Goal: Information Seeking & Learning: Learn about a topic

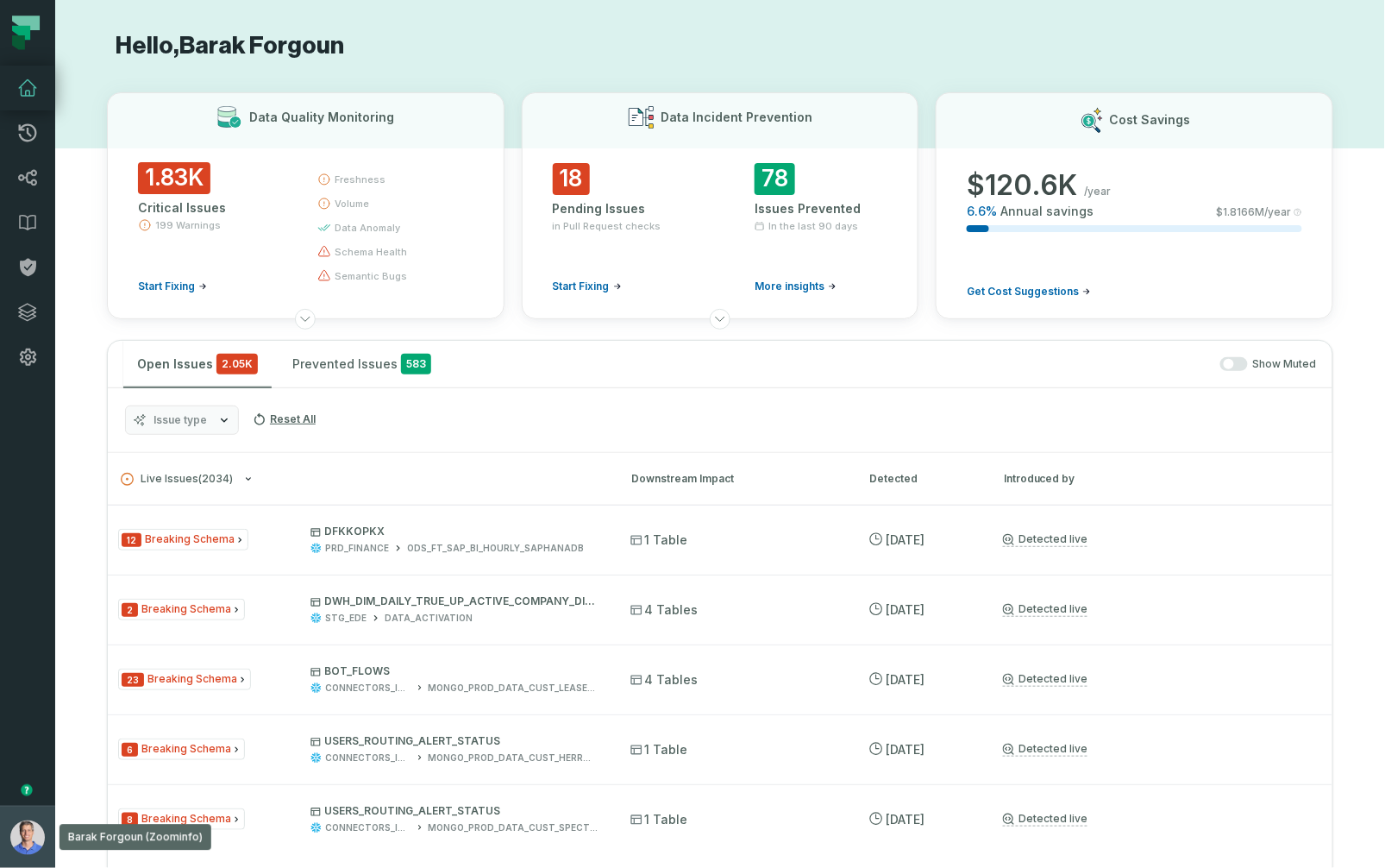
click at [32, 818] on button "Barak Forgoun (Zoominfo) [EMAIL_ADDRESS][DOMAIN_NAME]" at bounding box center [28, 837] width 56 height 62
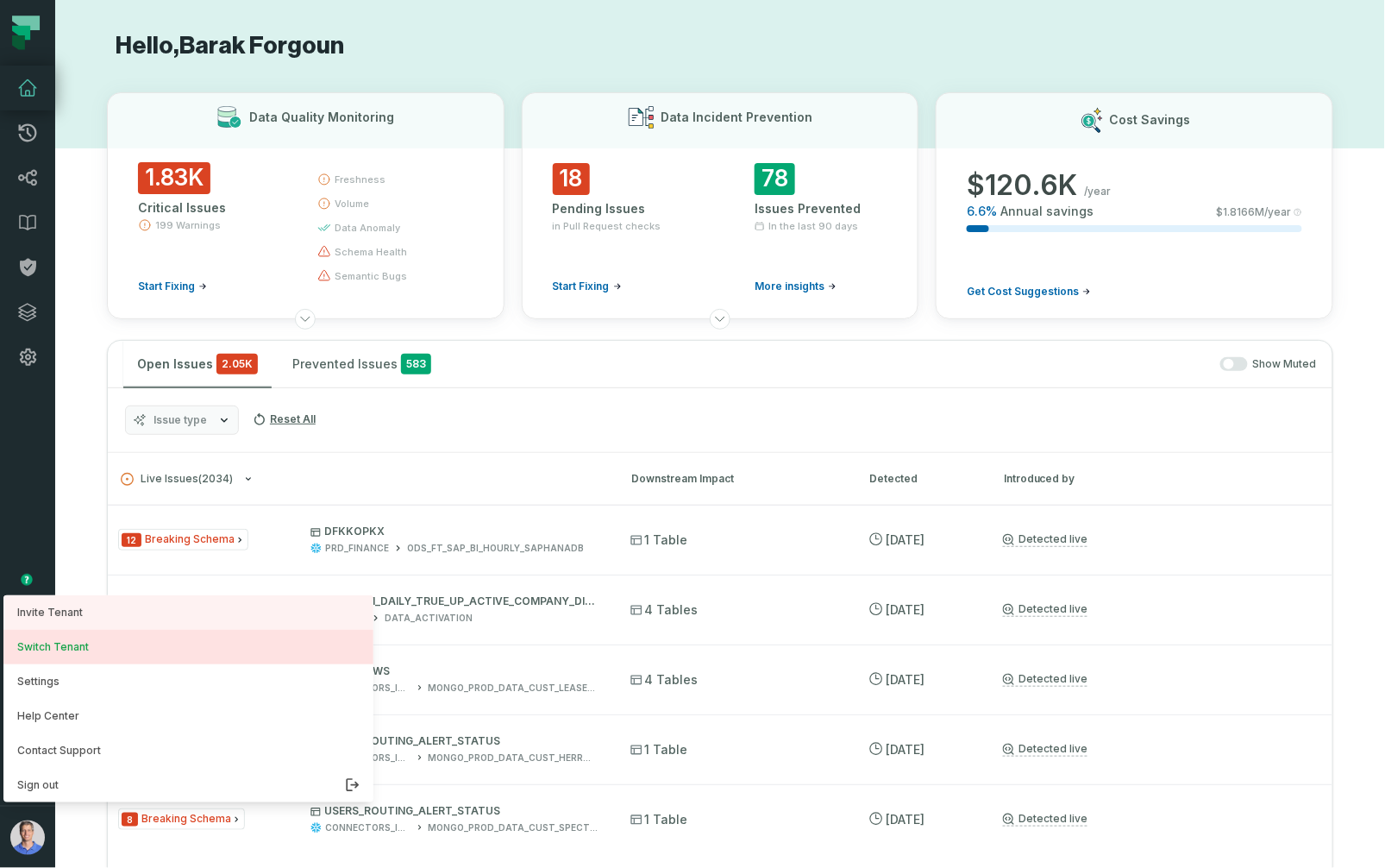
click at [101, 640] on button "Switch Tenant" at bounding box center [188, 646] width 370 height 34
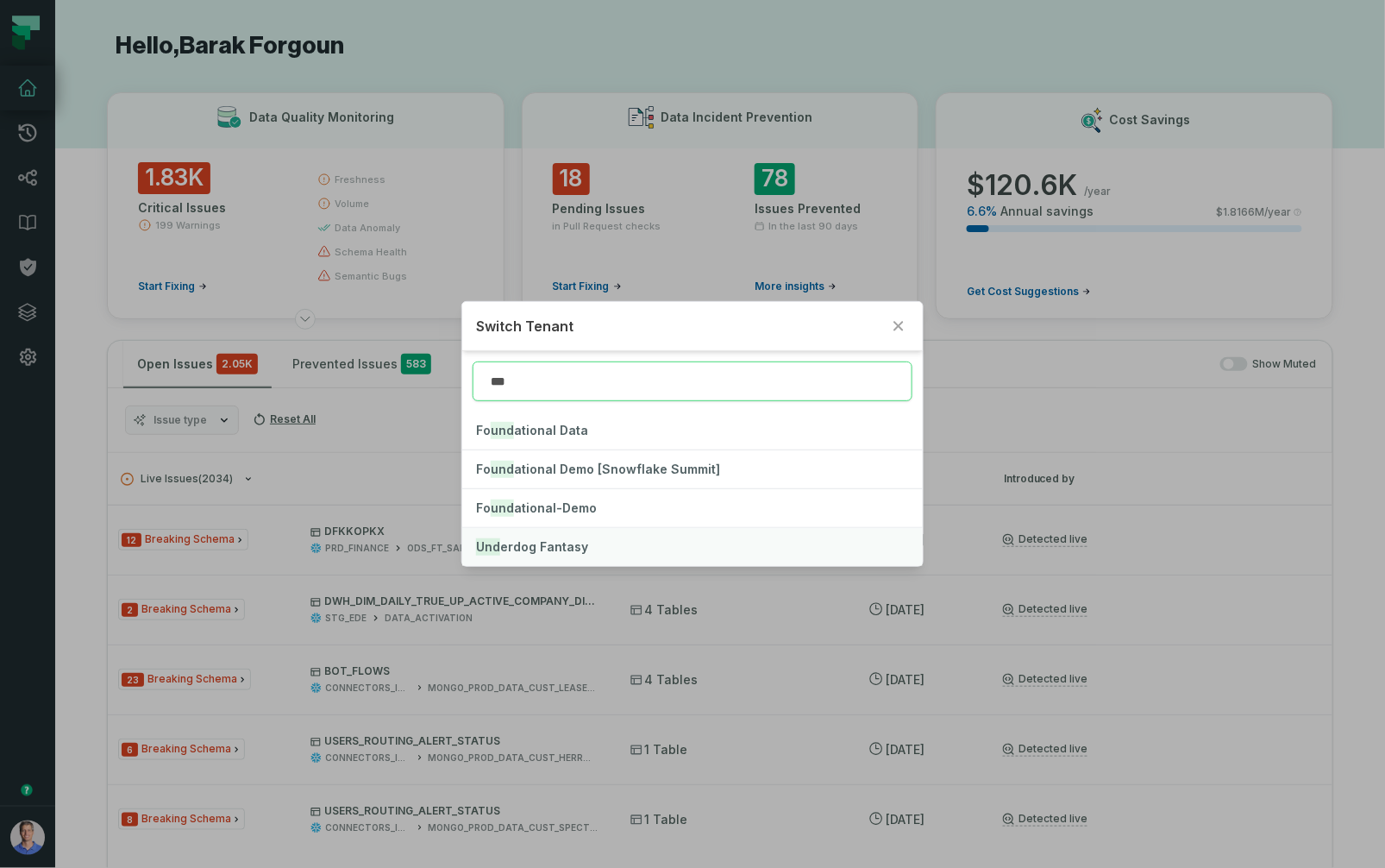
type input "***"
click at [539, 554] on button "Und erdog Fantasy" at bounding box center [692, 547] width 460 height 38
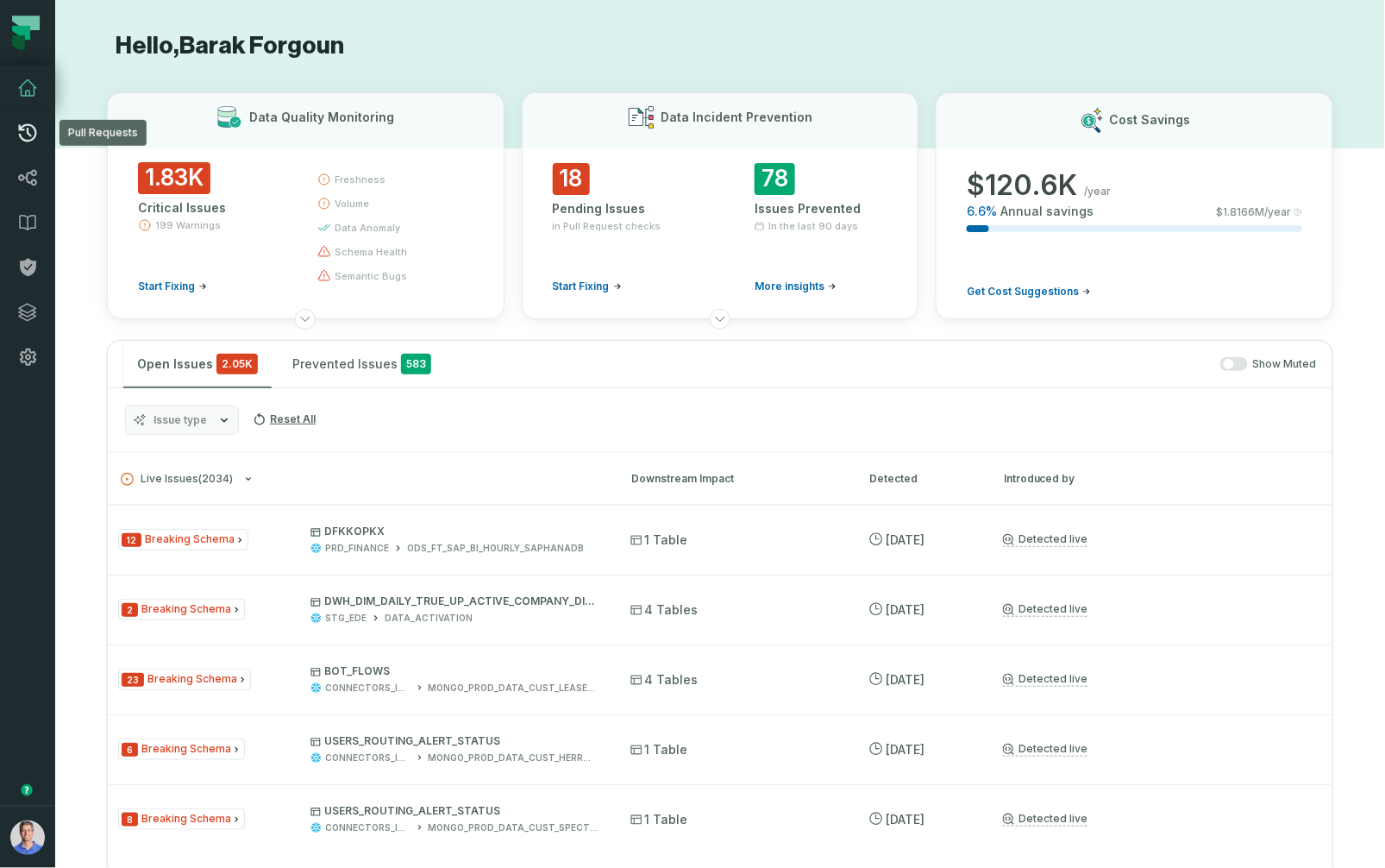
click at [41, 136] on link "Pull Requests" at bounding box center [28, 133] width 56 height 45
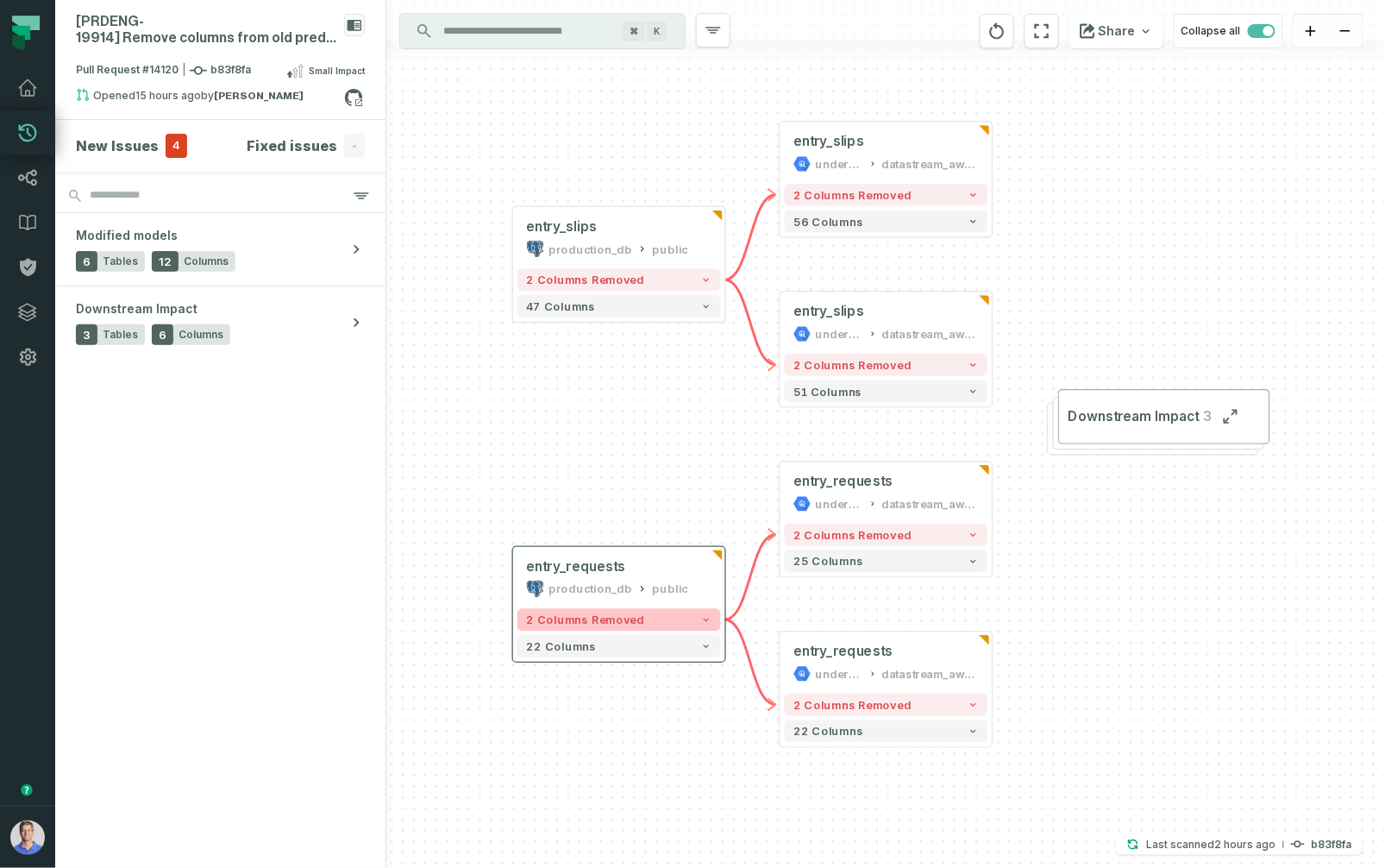
click at [714, 619] on button "2 columns removed" at bounding box center [619, 619] width 203 height 22
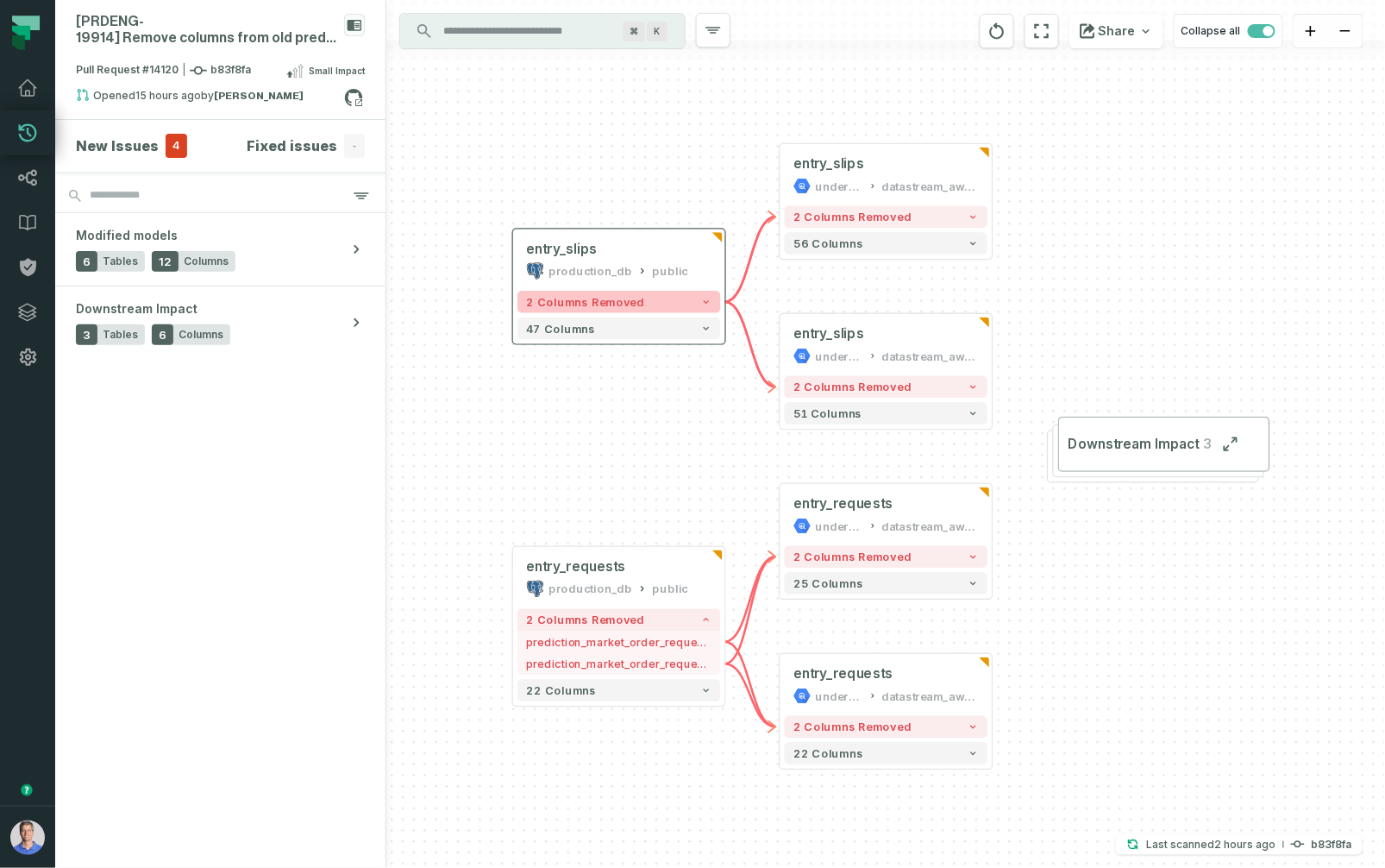
click at [706, 302] on icon "button" at bounding box center [706, 302] width 5 height 4
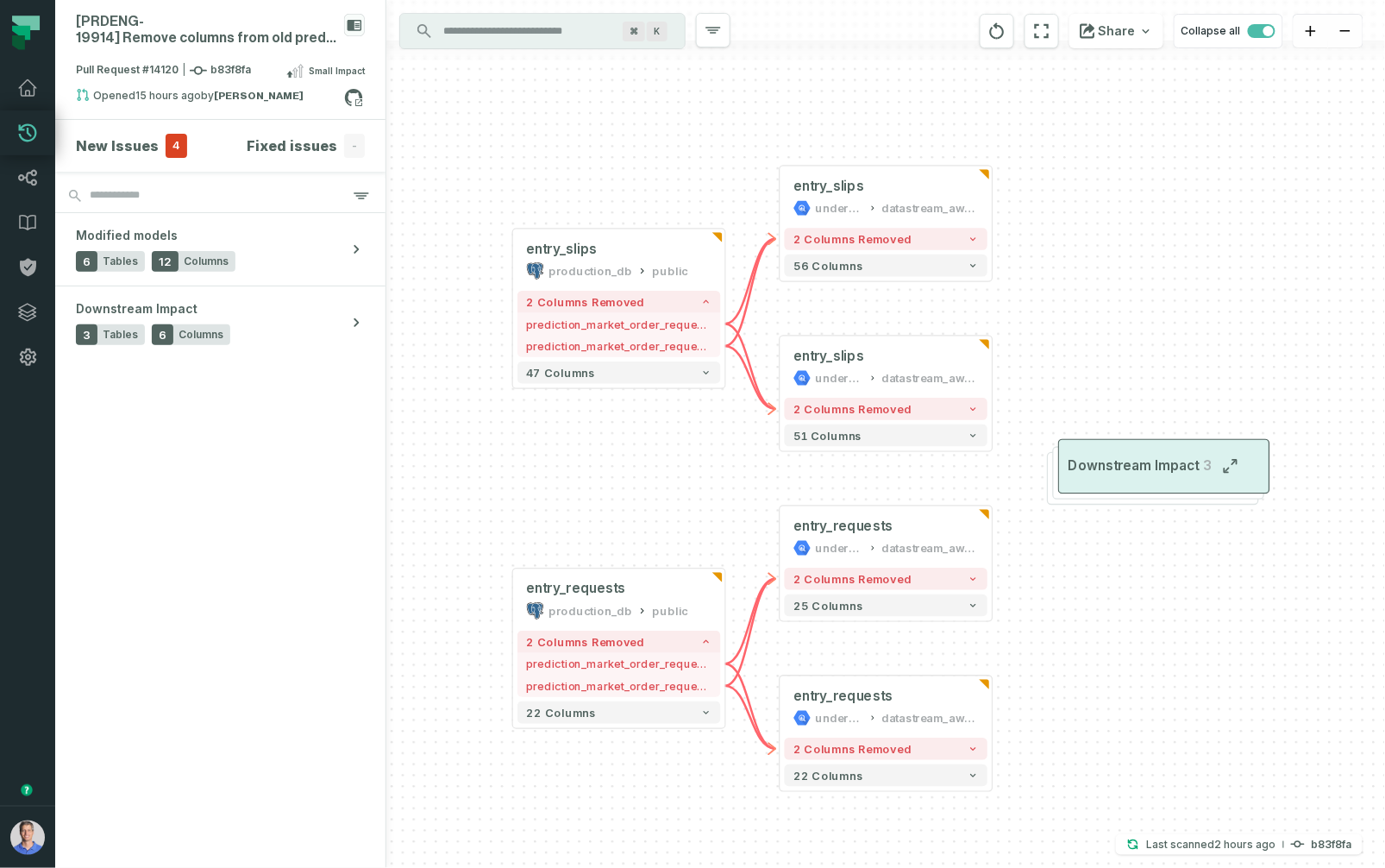
click at [1172, 466] on span "Downstream Impact" at bounding box center [1135, 465] width 131 height 17
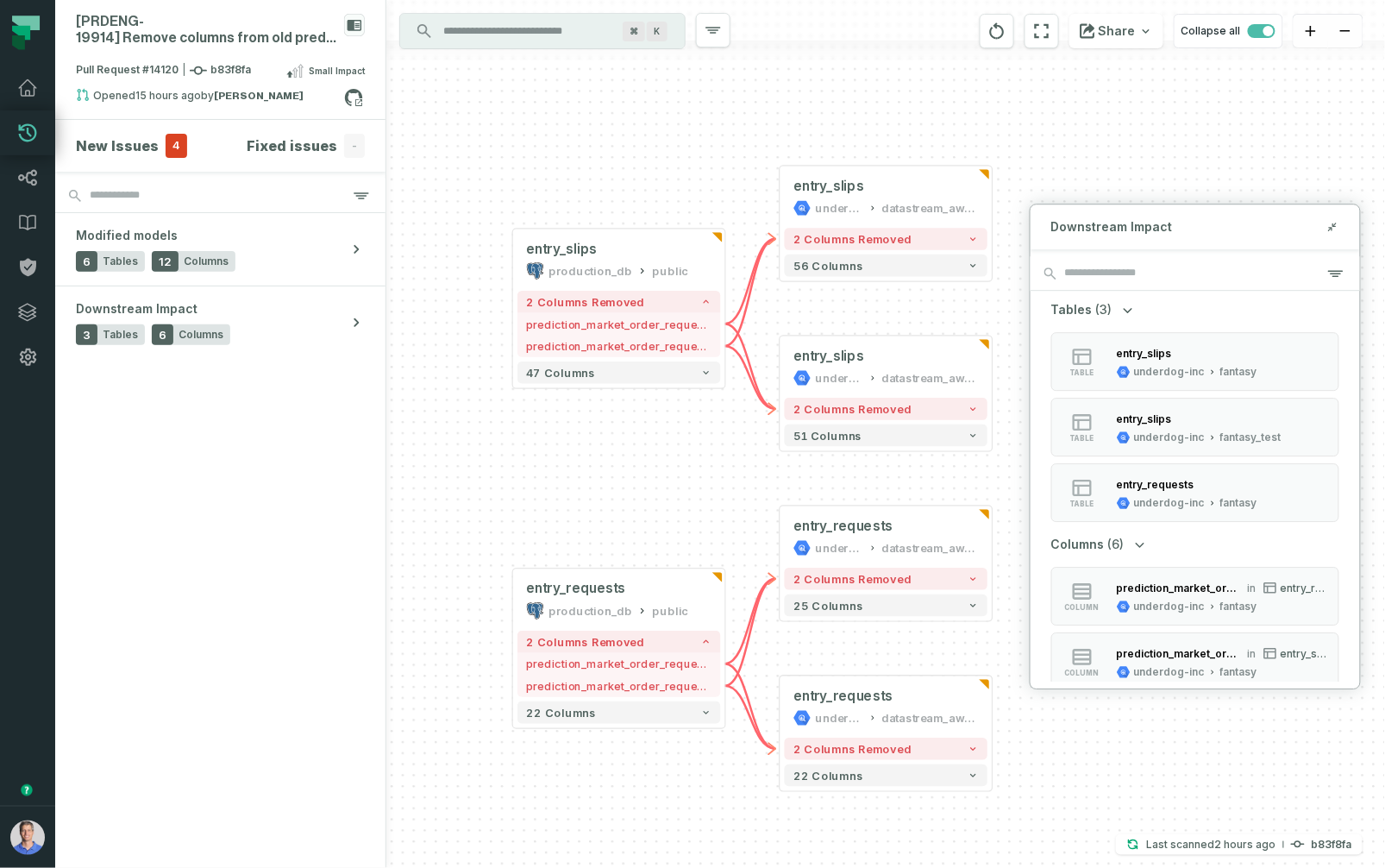
click at [1211, 153] on div "+ entry_requests underdog-inc datastream_aws_fantasy_public + 2 columns removed…" at bounding box center [886, 434] width 999 height 868
click at [1330, 231] on icon at bounding box center [1330, 231] width 4 height 4
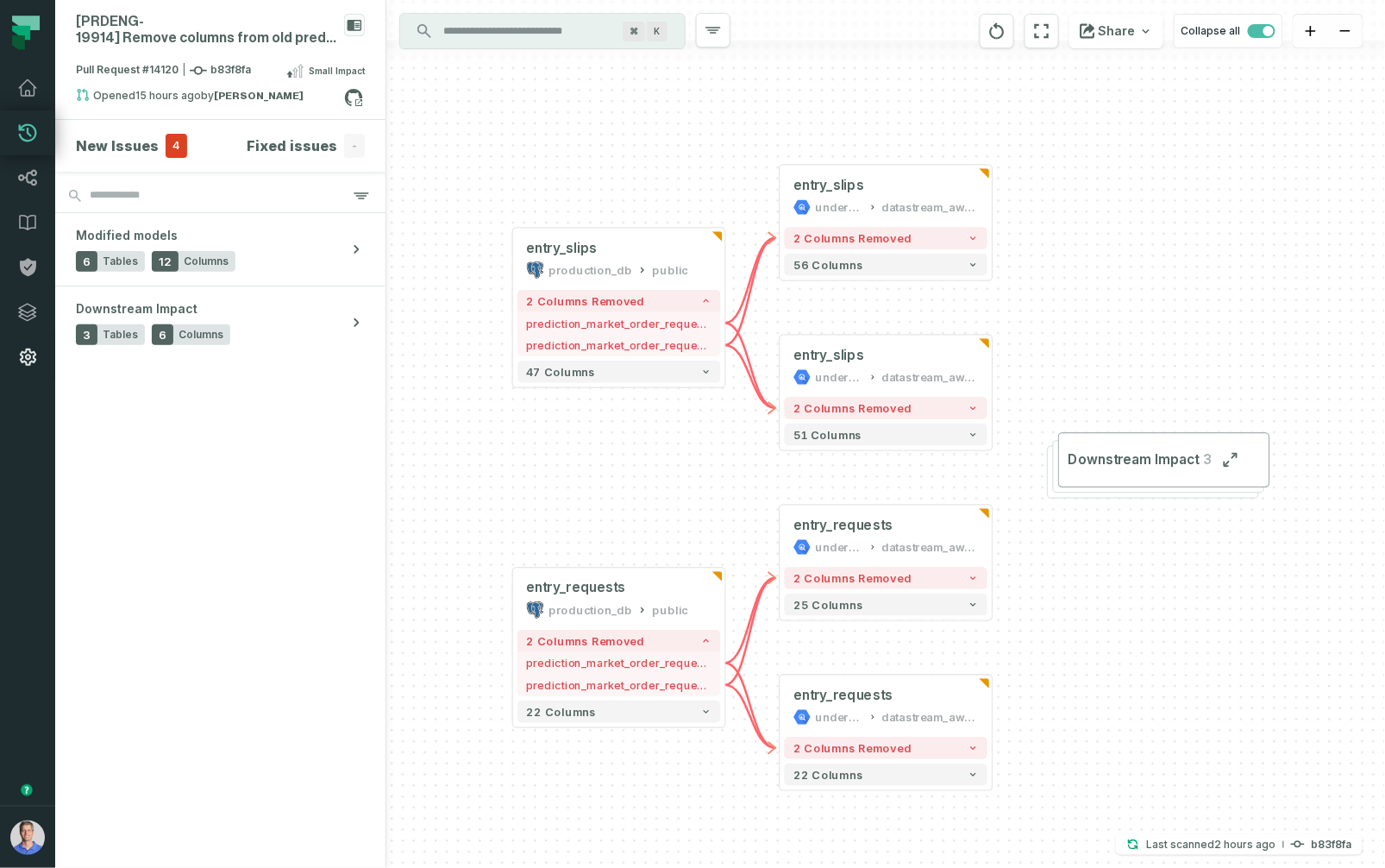
click at [24, 349] on icon at bounding box center [27, 356] width 21 height 21
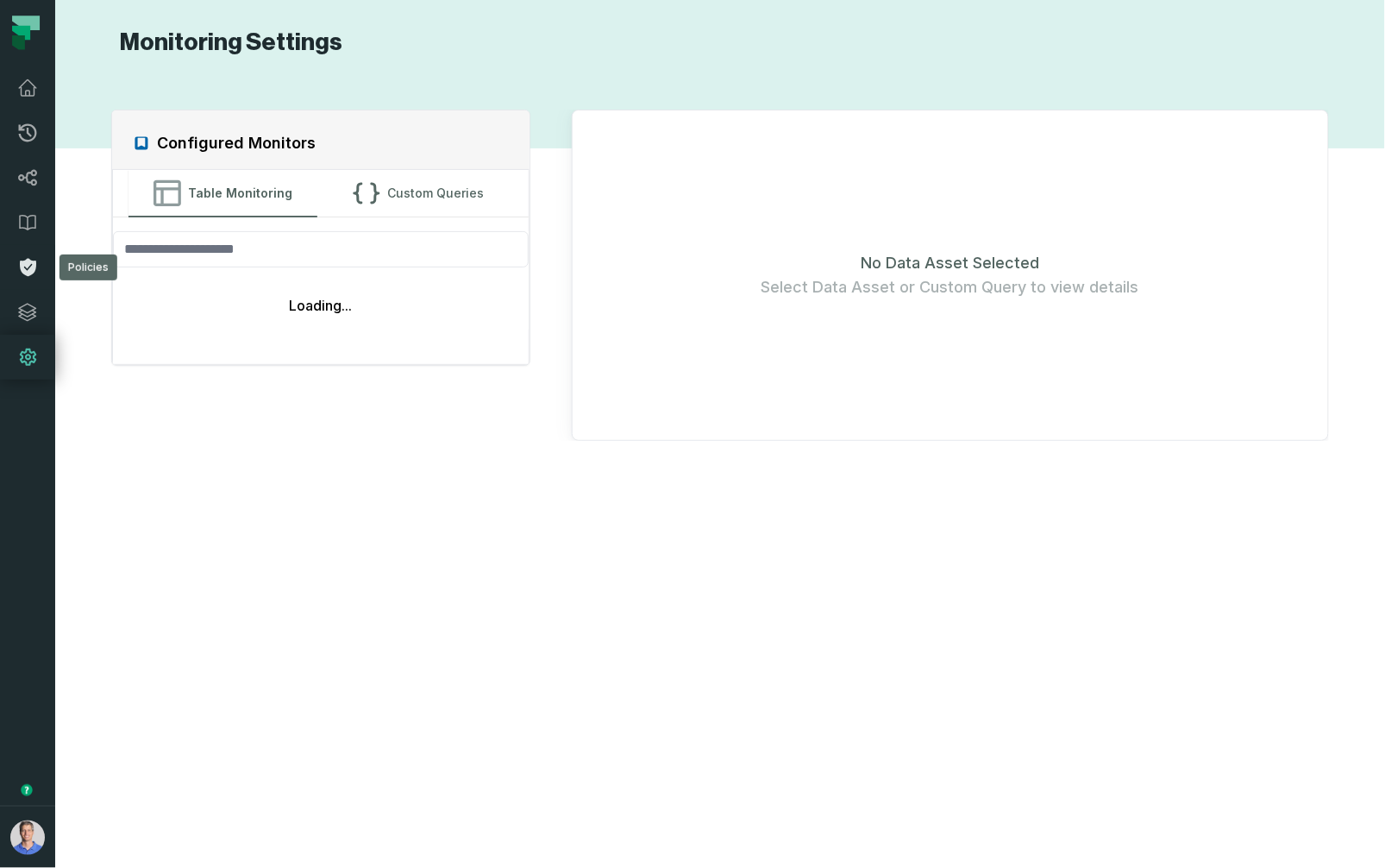
click at [26, 256] on link "Policies" at bounding box center [28, 267] width 56 height 45
